Goal: Task Accomplishment & Management: Complete application form

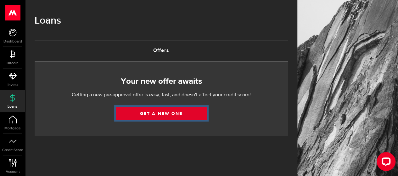
click at [140, 110] on link "Get a new one" at bounding box center [161, 113] width 91 height 13
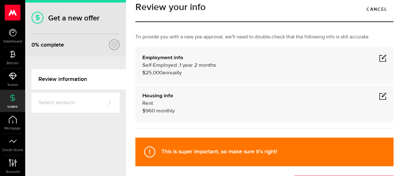
scroll to position [8, 0]
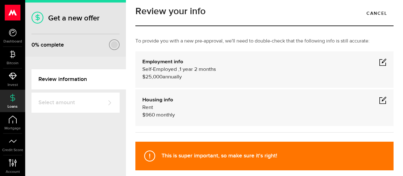
click at [225, 105] on div "Housing info Rent $ 960 monthly" at bounding box center [264, 107] width 244 height 23
click at [379, 98] on span at bounding box center [383, 100] width 8 height 8
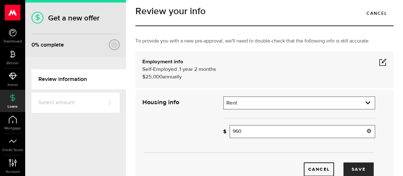
click at [257, 129] on input "960" at bounding box center [302, 131] width 146 height 13
type input "9"
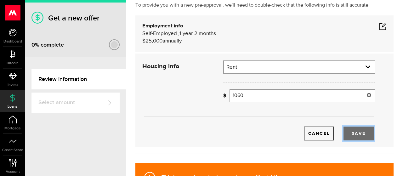
type input "1,060"
click at [359, 131] on button "Save" at bounding box center [358, 133] width 30 height 14
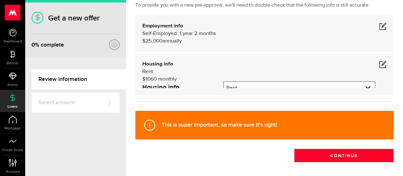
click at [311, 36] on div "Self-Employed , 1 year 2 months $25,000 annually" at bounding box center [264, 37] width 244 height 15
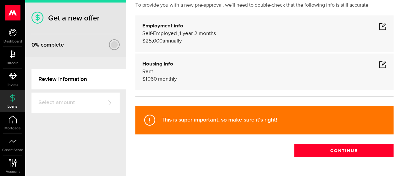
click at [379, 29] on span at bounding box center [383, 26] width 8 height 8
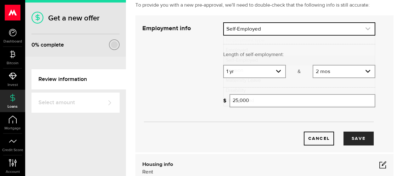
click at [308, 28] on link "expand select" at bounding box center [299, 29] width 151 height 12
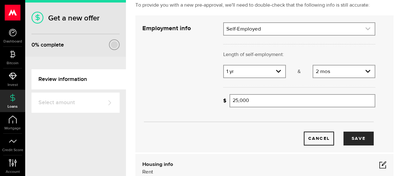
click at [286, 28] on link "expand select" at bounding box center [299, 29] width 151 height 12
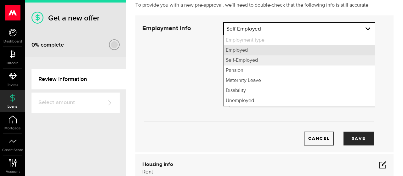
click at [251, 47] on li "Employed" at bounding box center [299, 50] width 151 height 10
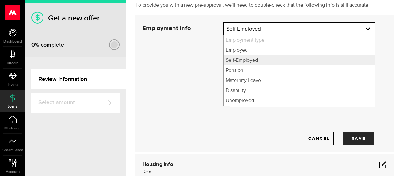
select select "Employed"
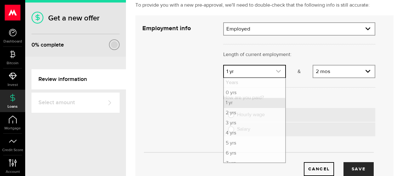
click at [278, 70] on link "expand select" at bounding box center [254, 71] width 61 height 12
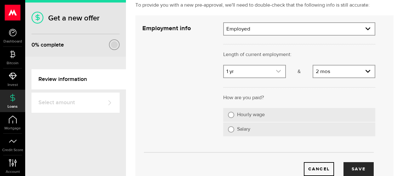
click at [276, 74] on link "expand select" at bounding box center [254, 71] width 61 height 12
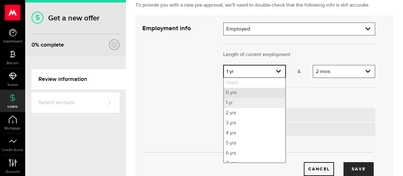
click at [243, 92] on li "0 yrs" at bounding box center [254, 93] width 61 height 10
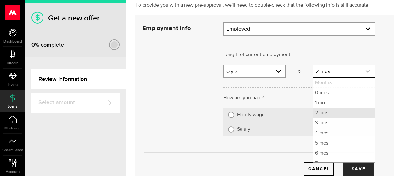
click at [328, 74] on link "expand select" at bounding box center [343, 71] width 61 height 12
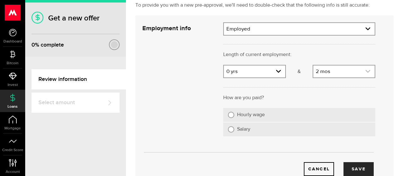
click at [328, 74] on link "expand select" at bounding box center [343, 71] width 61 height 12
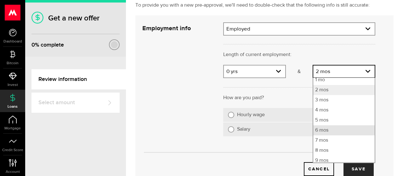
scroll to position [27, 0]
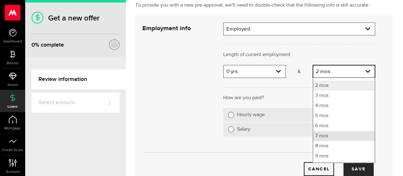
click at [326, 136] on li "7 mos" at bounding box center [343, 136] width 61 height 10
select select "7"
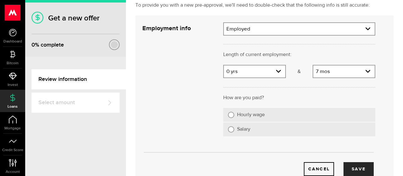
click at [259, 113] on label "Hourly wage" at bounding box center [303, 115] width 133 height 6
click at [234, 113] on input "Hourly wage" at bounding box center [231, 115] width 6 height 6
radio input "true"
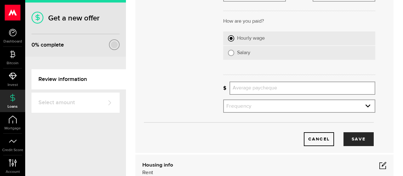
scroll to position [126, 0]
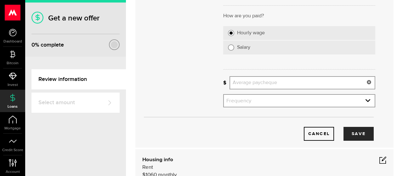
click at [274, 85] on input "Average paycheque" at bounding box center [302, 82] width 146 height 13
type input "2,500"
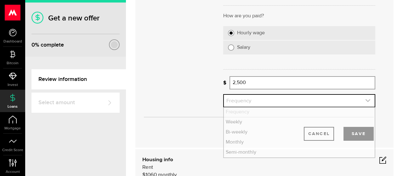
click at [274, 100] on link "expand select" at bounding box center [299, 101] width 151 height 12
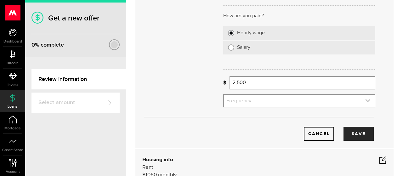
click at [268, 102] on link "expand select" at bounding box center [299, 101] width 151 height 12
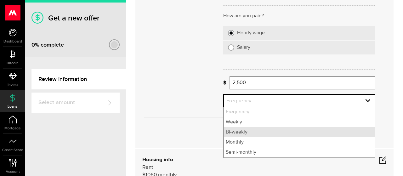
click at [243, 134] on li "Bi-weekly" at bounding box center [299, 132] width 151 height 10
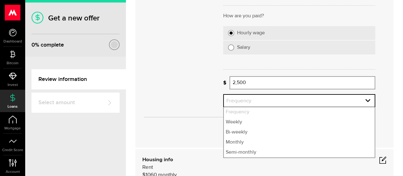
select select "bi_weekly"
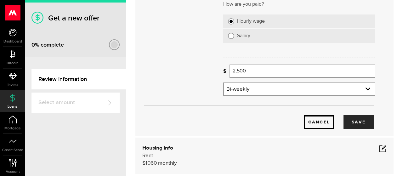
scroll to position [137, 0]
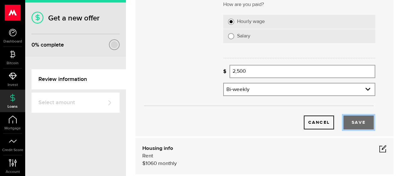
click at [351, 122] on button "Save" at bounding box center [358, 122] width 30 height 14
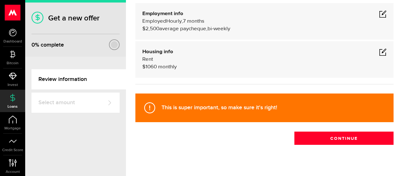
scroll to position [57, 0]
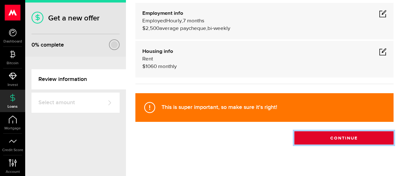
click at [299, 137] on button "Continue" at bounding box center [343, 137] width 99 height 13
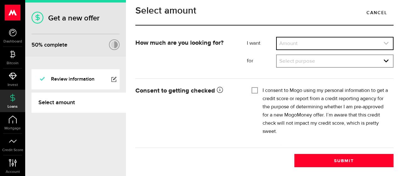
click at [322, 49] on link "expand select" at bounding box center [334, 43] width 116 height 12
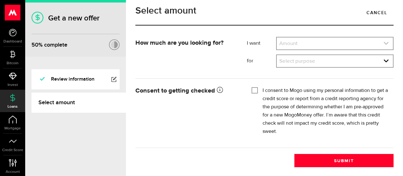
click at [383, 46] on icon "expand select" at bounding box center [385, 43] width 5 height 5
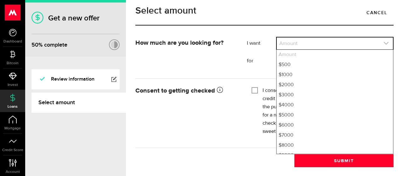
click at [383, 46] on icon "expand select" at bounding box center [385, 43] width 5 height 5
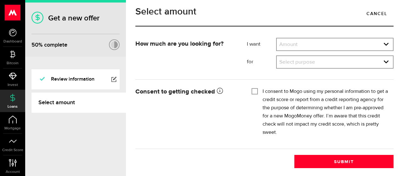
scroll to position [8, 0]
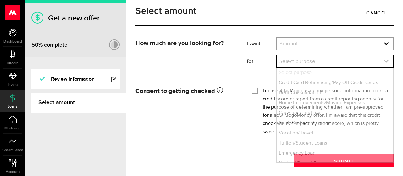
click at [358, 67] on link "expand select" at bounding box center [334, 61] width 116 height 12
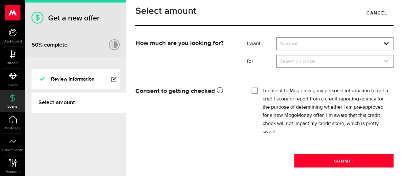
click at [384, 60] on link "expand select" at bounding box center [334, 61] width 116 height 12
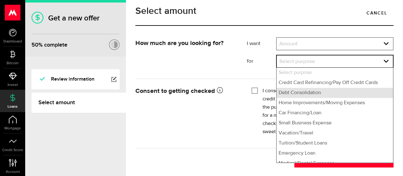
click at [318, 92] on li "Debt Consolidation" at bounding box center [334, 93] width 116 height 10
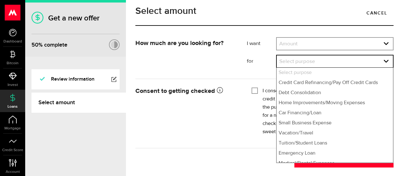
select select "Debt Consolidation"
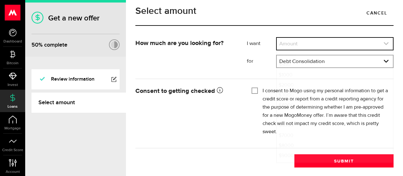
click at [342, 40] on link "expand select" at bounding box center [334, 44] width 116 height 12
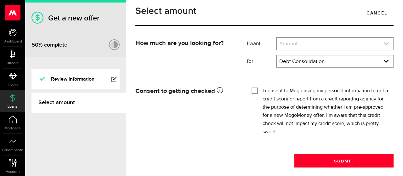
click at [383, 44] on icon "expand select" at bounding box center [385, 43] width 5 height 5
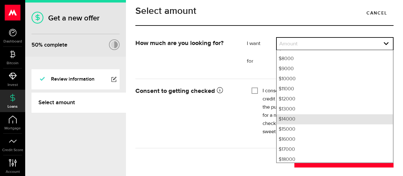
scroll to position [110, 0]
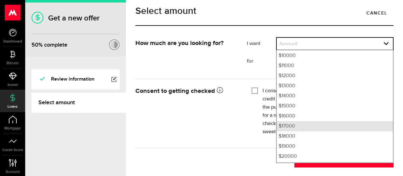
click at [301, 124] on li "$17000" at bounding box center [334, 126] width 116 height 10
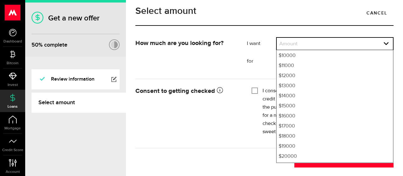
select select "17000"
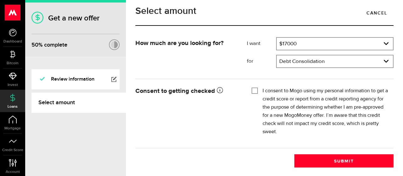
click at [249, 88] on div "Tick this box so that we can show you your credit score! I consent to Mogo usin…" at bounding box center [320, 113] width 147 height 57
click at [253, 88] on input "I consent to Mogo using my personal information to get a credit score or report…" at bounding box center [254, 90] width 6 height 6
checkbox input "true"
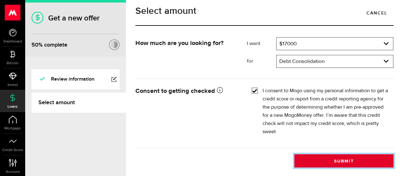
click at [340, 163] on button "Submit" at bounding box center [343, 160] width 99 height 13
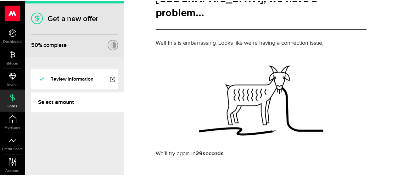
scroll to position [36, 0]
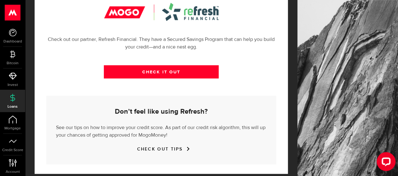
scroll to position [252, 0]
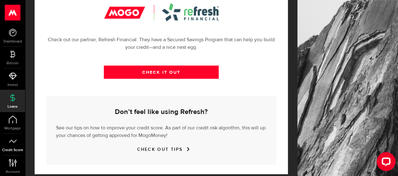
click at [12, 144] on icon at bounding box center [13, 141] width 8 height 8
